Goal: Transaction & Acquisition: Purchase product/service

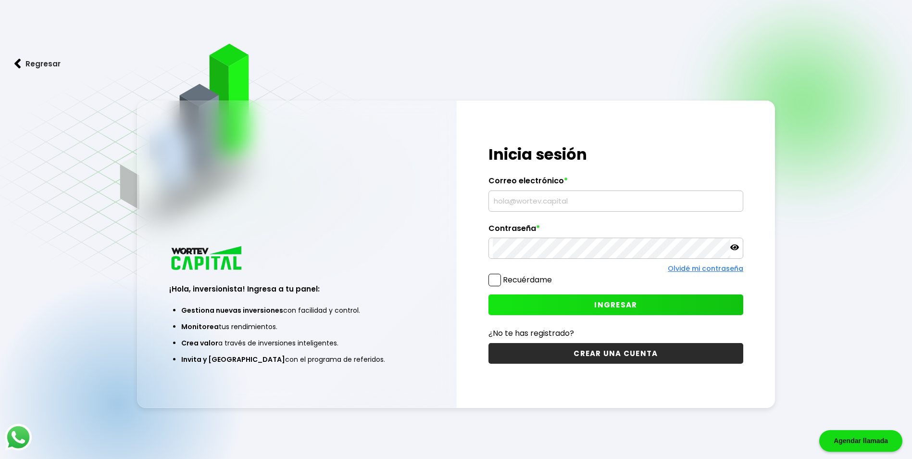
click at [552, 200] on input "text" at bounding box center [616, 201] width 246 height 20
click at [576, 196] on input "jmreqauenes@" at bounding box center [616, 201] width 246 height 20
click at [563, 201] on input "jmrequenes@" at bounding box center [616, 201] width 246 height 20
type input "[EMAIL_ADDRESS][DOMAIN_NAME]"
click at [621, 302] on span "INGRESAR" at bounding box center [615, 305] width 43 height 10
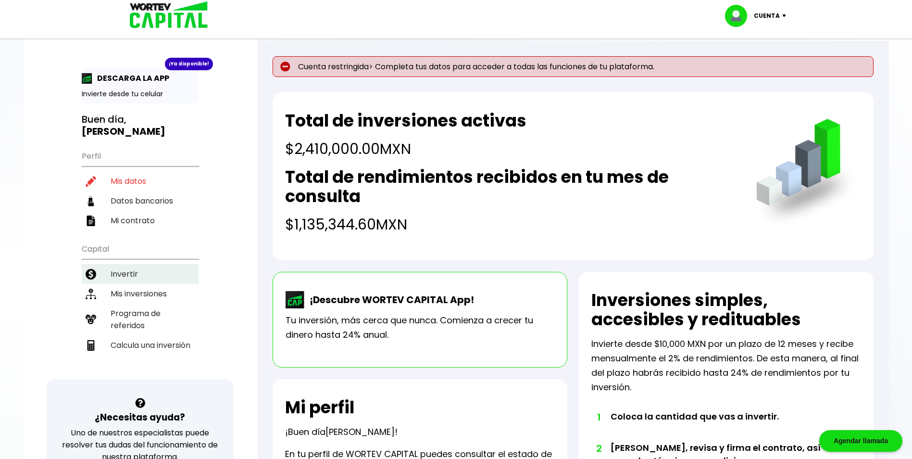
click at [144, 266] on li "Invertir" at bounding box center [140, 274] width 117 height 20
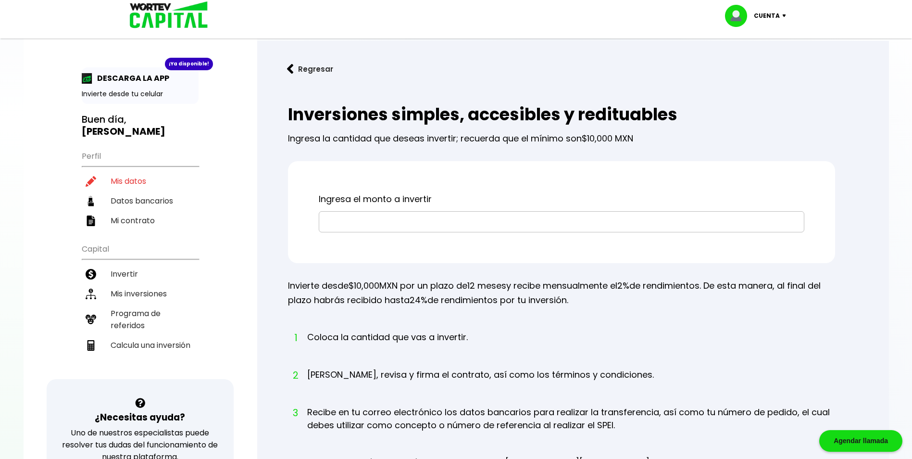
click at [362, 226] on input "text" at bounding box center [561, 222] width 477 height 20
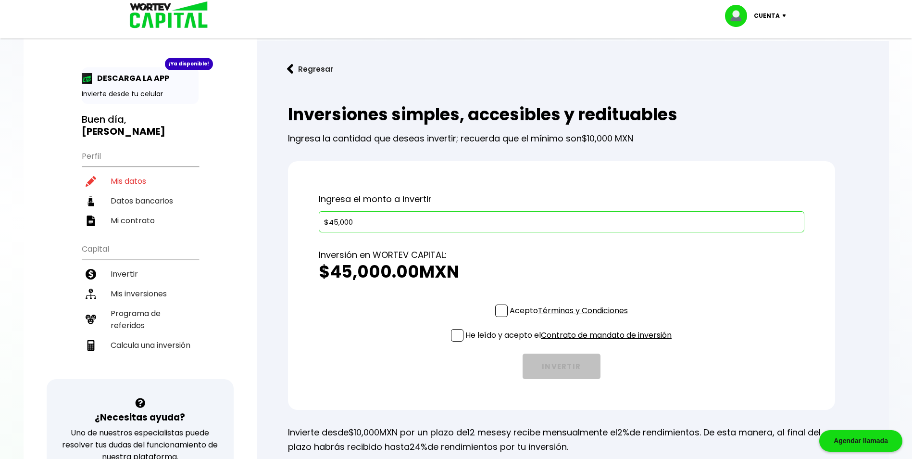
type input "$45,000"
click at [501, 313] on span at bounding box center [501, 310] width 13 height 13
click at [571, 318] on input "Acepto Términos y Condiciones" at bounding box center [571, 318] width 0 height 0
click at [456, 336] on span at bounding box center [457, 335] width 13 height 13
click at [571, 342] on input "He leído y acepto el Contrato de mandato de inversión" at bounding box center [571, 342] width 0 height 0
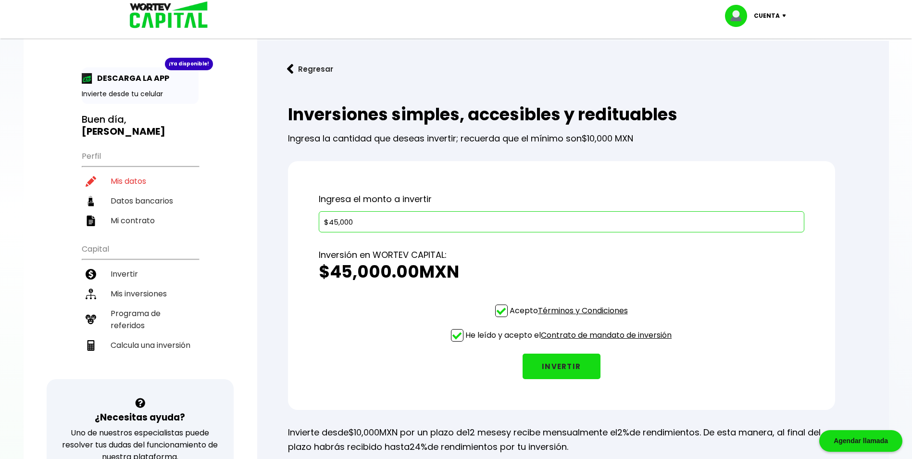
click at [561, 367] on button "INVERTIR" at bounding box center [562, 365] width 78 height 25
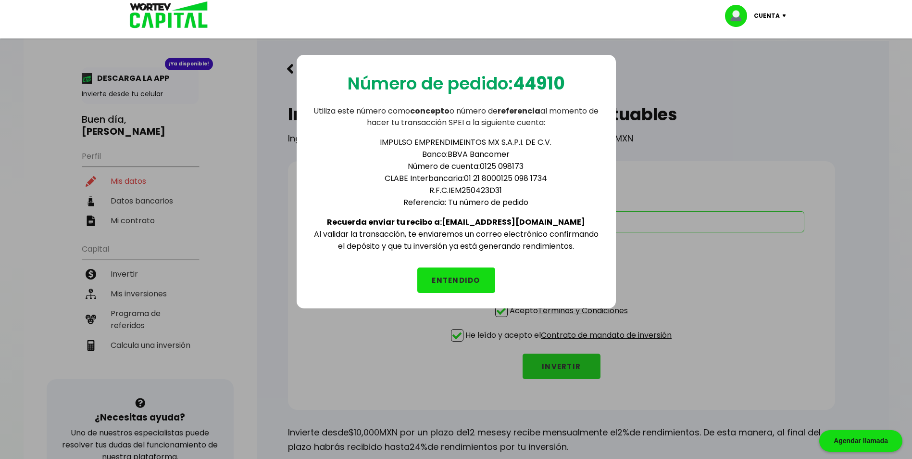
click at [476, 283] on button "ENTENDIDO" at bounding box center [456, 279] width 78 height 25
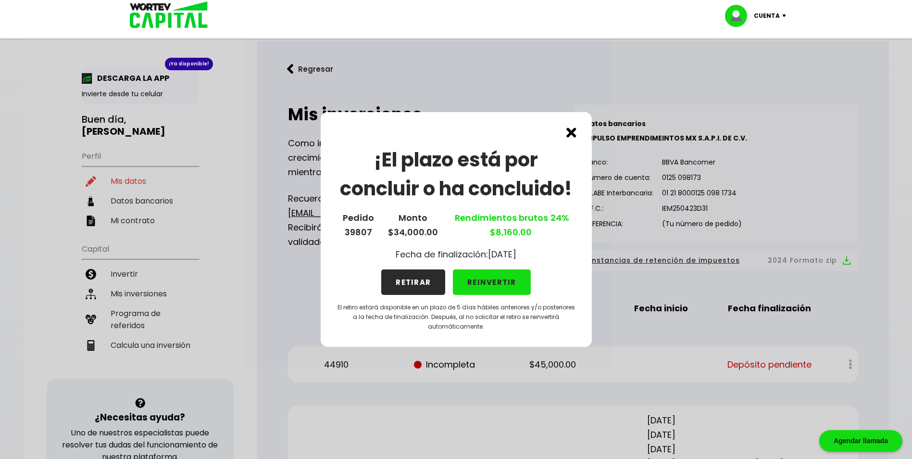
click at [574, 129] on img at bounding box center [571, 132] width 10 height 10
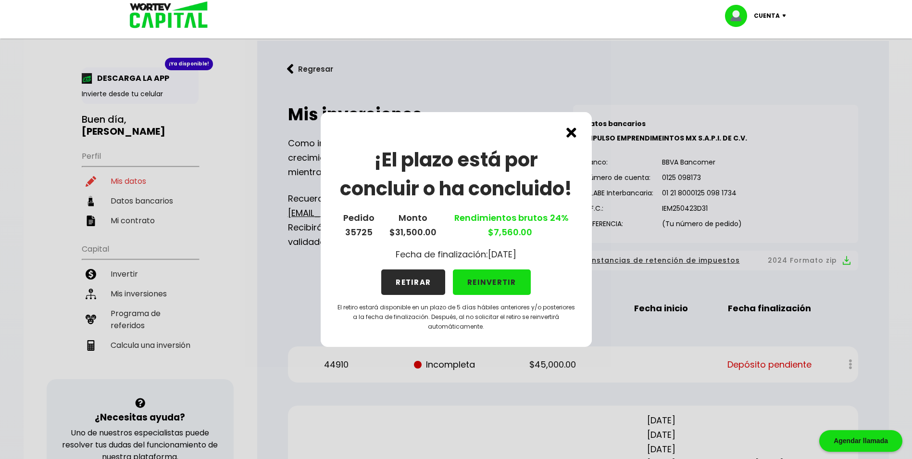
click at [573, 131] on img at bounding box center [571, 132] width 10 height 10
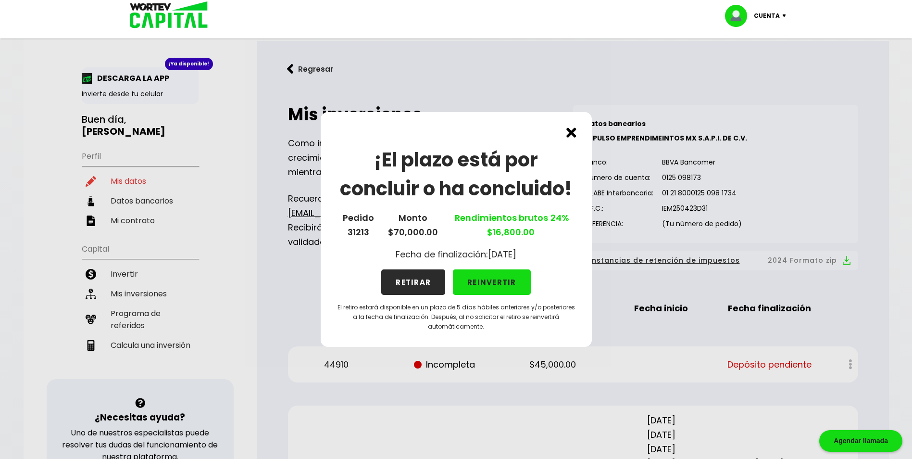
click at [572, 131] on img at bounding box center [571, 132] width 10 height 10
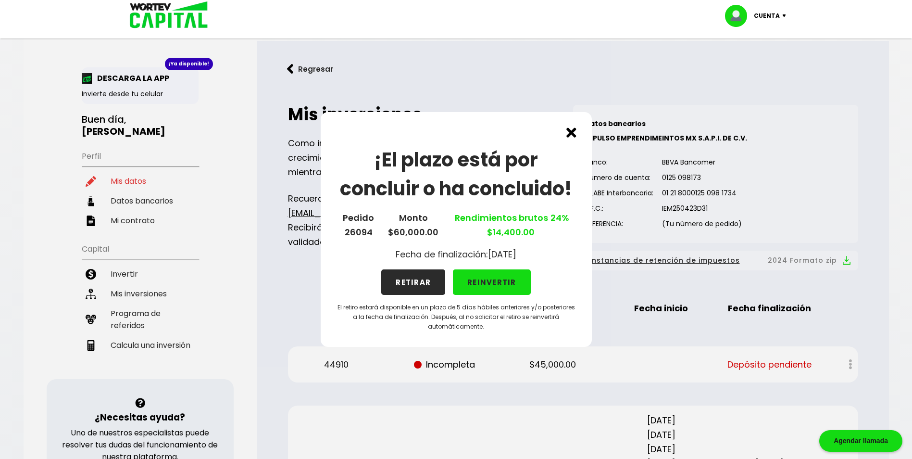
click at [572, 131] on img at bounding box center [571, 132] width 10 height 10
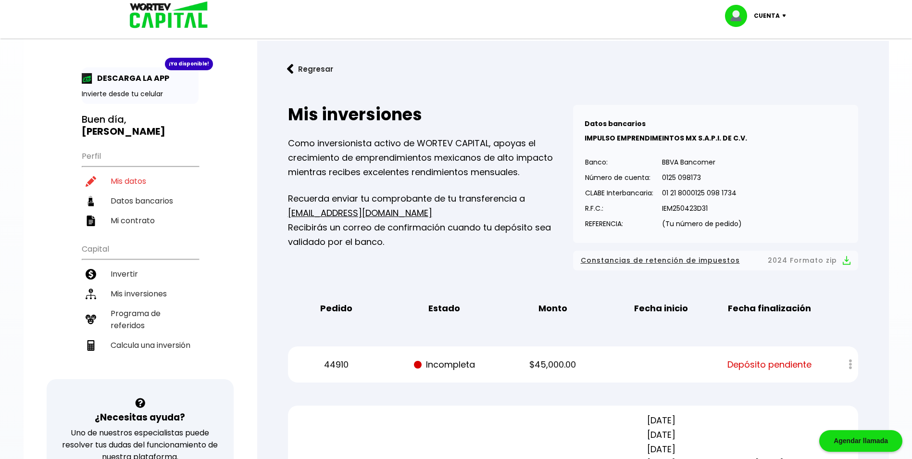
click at [784, 15] on img at bounding box center [786, 15] width 13 height 3
click at [756, 62] on li "Cerrar sesión" at bounding box center [756, 64] width 77 height 20
